Goal: Task Accomplishment & Management: Use online tool/utility

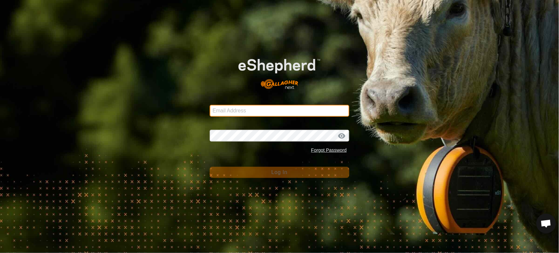
click at [272, 110] on input "Email Address" at bounding box center [280, 111] width 140 height 12
click at [0, 253] on com-1password-button at bounding box center [0, 253] width 0 height 0
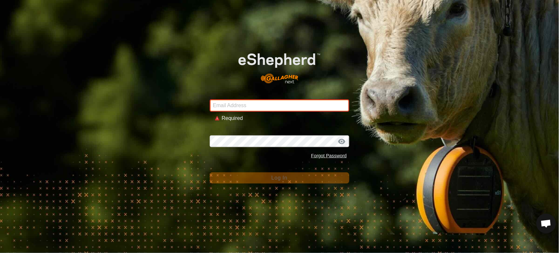
type input "[PERSON_NAME][EMAIL_ADDRESS][DOMAIN_NAME]"
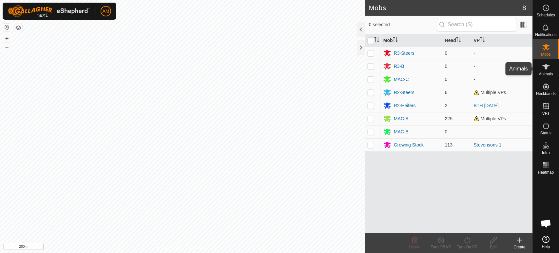
click at [551, 72] on span "Animals" at bounding box center [546, 74] width 14 height 4
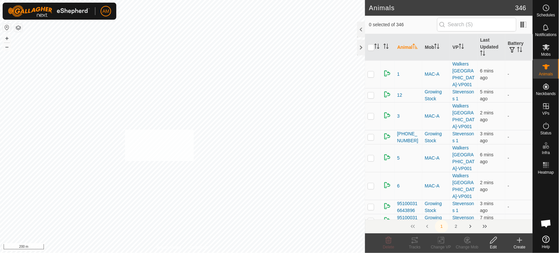
checkbox input "true"
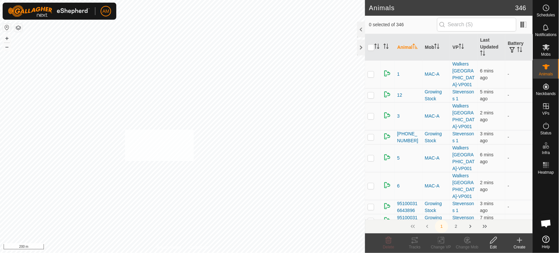
checkbox input "true"
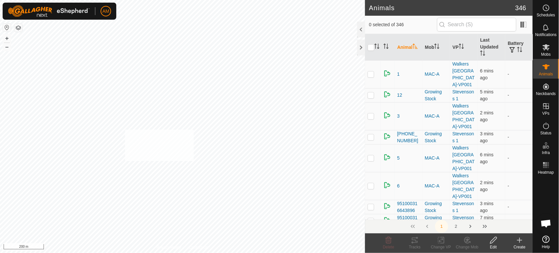
checkbox input "true"
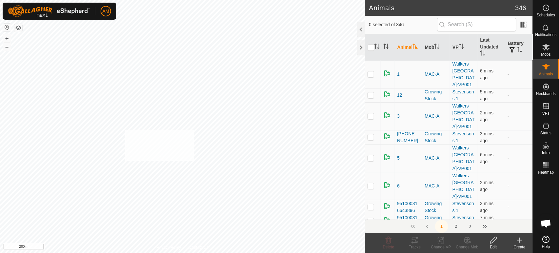
checkbox input "true"
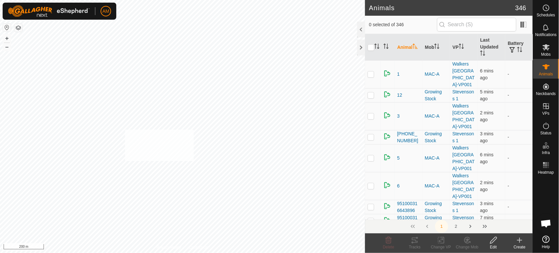
checkbox input "true"
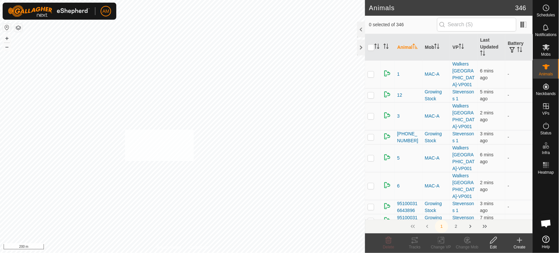
checkbox input "true"
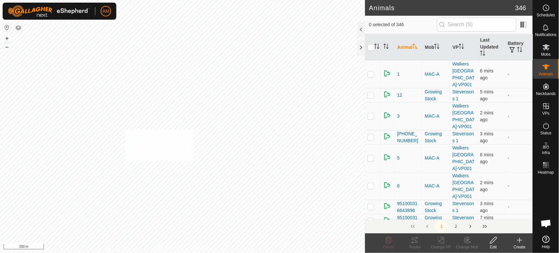
checkbox input "true"
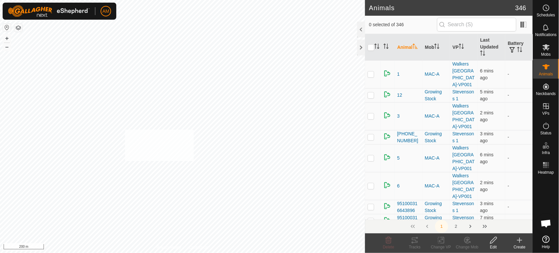
checkbox input "true"
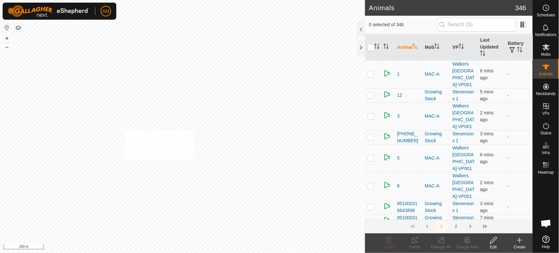
checkbox input "true"
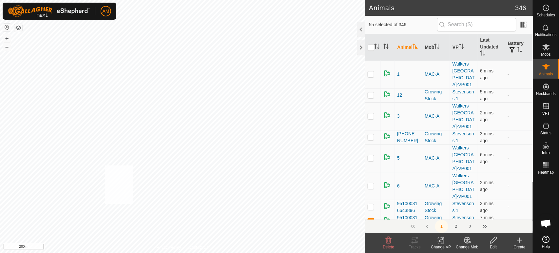
checkbox input "true"
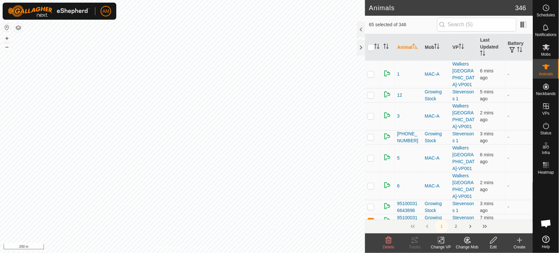
click at [439, 244] on icon at bounding box center [441, 240] width 8 height 8
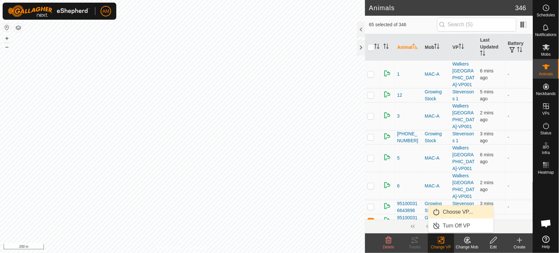
click at [443, 208] on link "Choose VP..." at bounding box center [461, 212] width 65 height 13
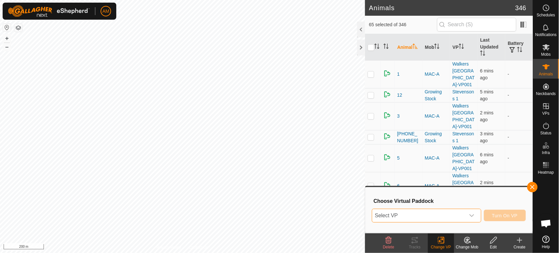
click at [425, 213] on span "Select VP" at bounding box center [418, 215] width 93 height 13
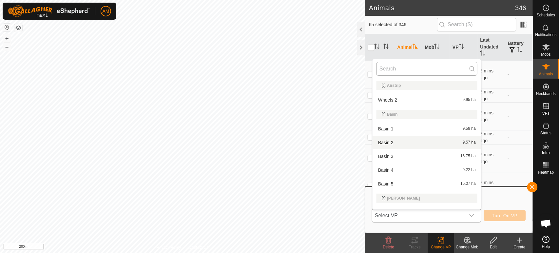
click at [397, 67] on input "text" at bounding box center [427, 69] width 101 height 14
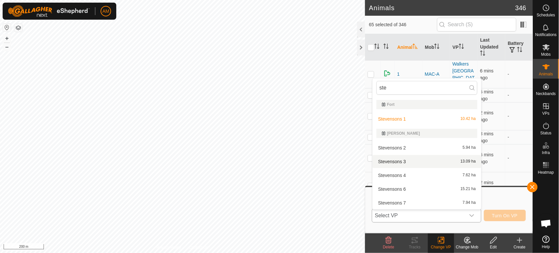
type input "ste"
click at [404, 162] on li "Stevensons 3 13.09 ha" at bounding box center [427, 161] width 109 height 13
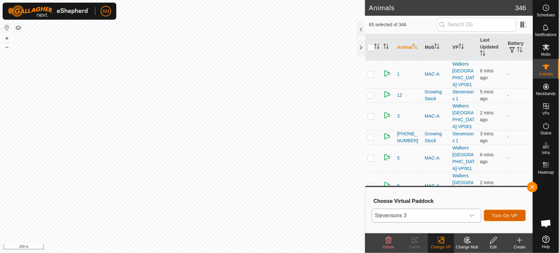
click at [506, 216] on span "Turn On VP" at bounding box center [505, 215] width 26 height 5
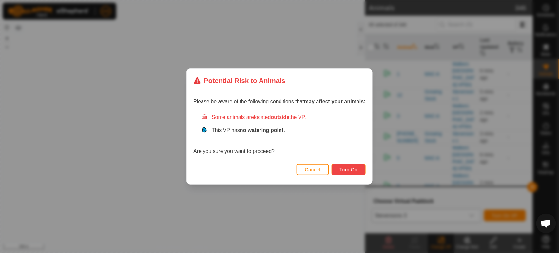
click at [334, 167] on button "Turn On" at bounding box center [349, 169] width 34 height 11
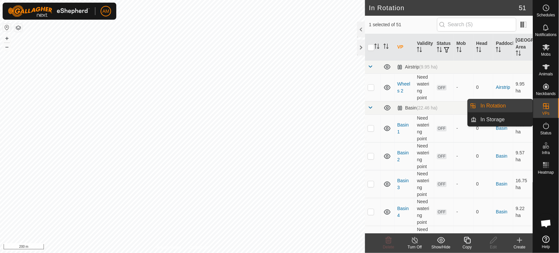
click at [515, 107] on link "In Rotation" at bounding box center [505, 105] width 56 height 13
click at [501, 104] on link "In Rotation" at bounding box center [505, 105] width 56 height 13
click at [504, 105] on link "In Rotation" at bounding box center [505, 105] width 56 height 13
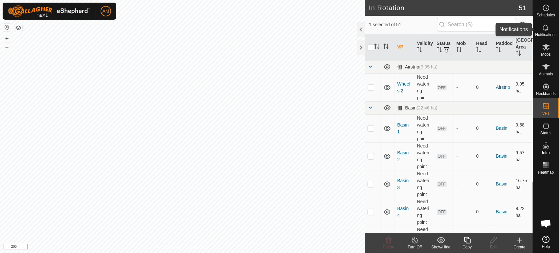
click at [549, 35] on span "Notifications" at bounding box center [546, 35] width 21 height 4
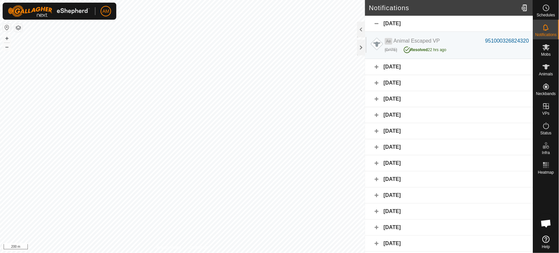
click at [376, 66] on div "13 September 2025" at bounding box center [449, 67] width 168 height 16
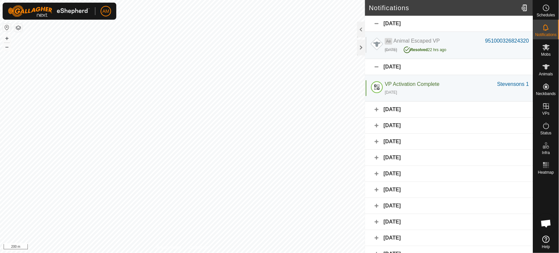
click at [373, 110] on div "12 September 2025" at bounding box center [449, 110] width 168 height 16
